Goal: Find specific page/section: Find specific page/section

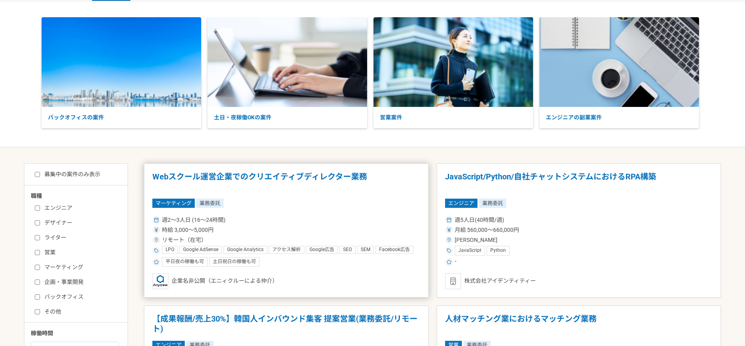
scroll to position [91, 0]
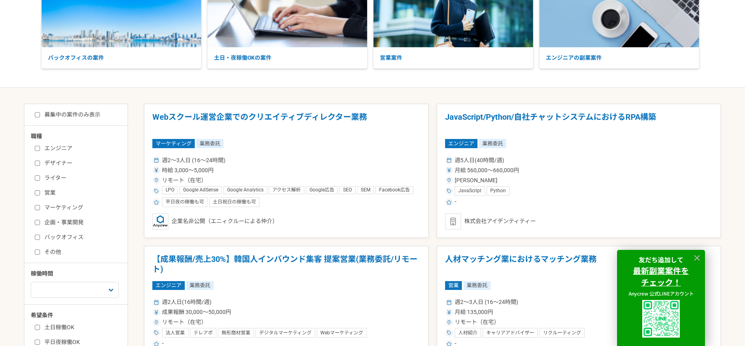
click at [38, 236] on input "バックオフィス" at bounding box center [37, 236] width 5 height 5
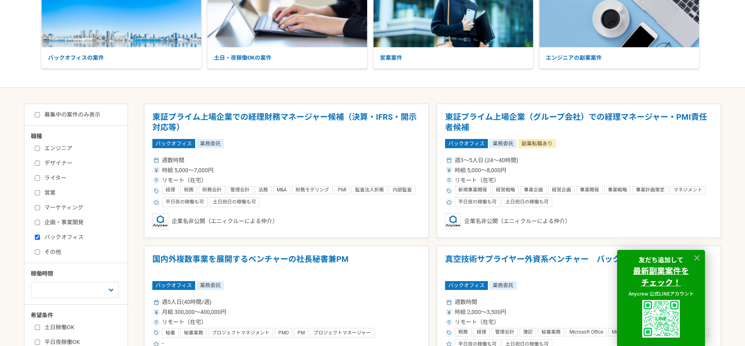
click at [38, 236] on input "バックオフィス" at bounding box center [37, 236] width 5 height 5
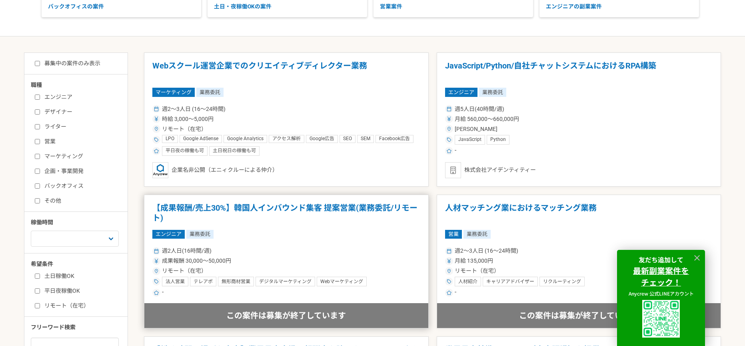
scroll to position [158, 0]
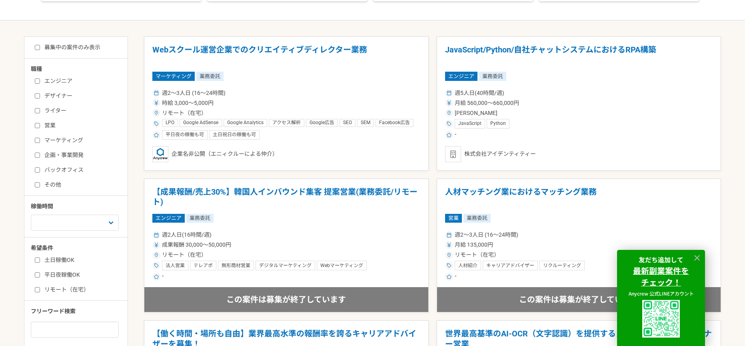
click at [38, 170] on input "バックオフィス" at bounding box center [37, 169] width 5 height 5
checkbox input "true"
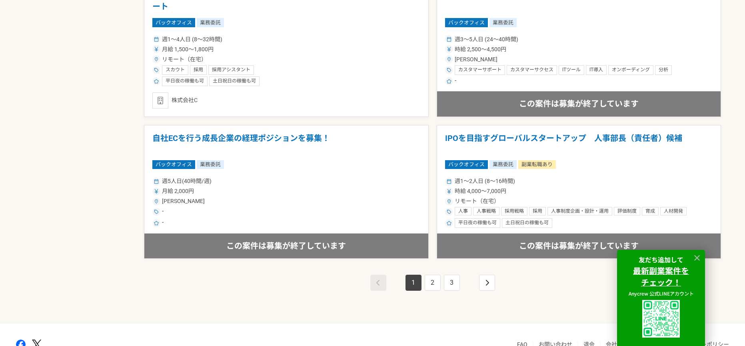
scroll to position [1392, 0]
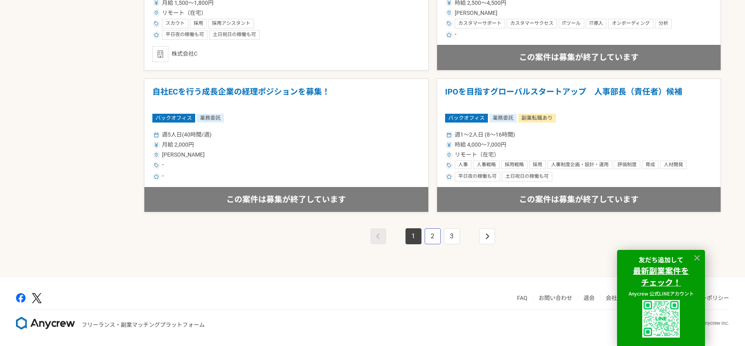
click at [431, 236] on link "2" at bounding box center [433, 236] width 16 height 16
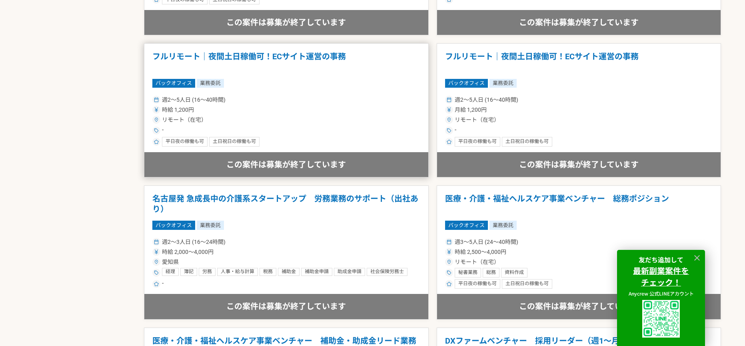
scroll to position [1151, 0]
